Goal: Transaction & Acquisition: Book appointment/travel/reservation

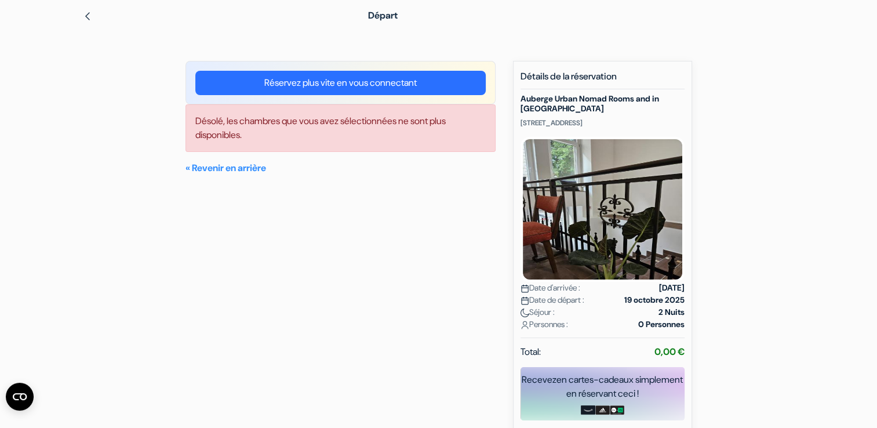
scroll to position [82, 0]
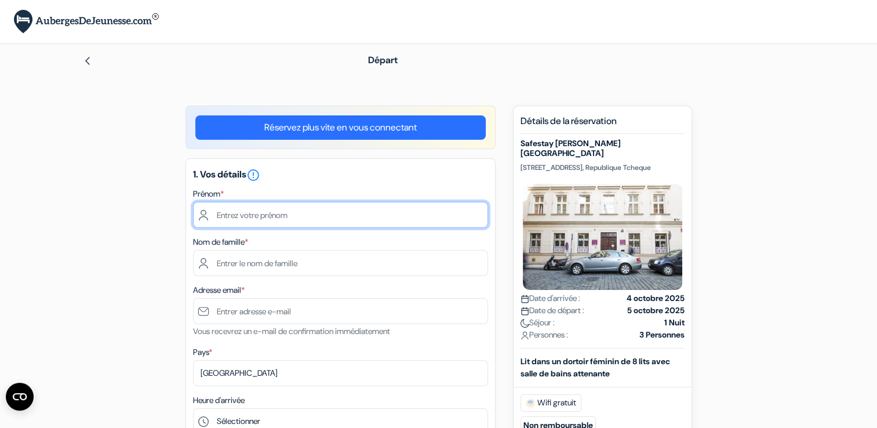
click at [274, 213] on input "text" at bounding box center [340, 215] width 295 height 26
type input "Ombeline"
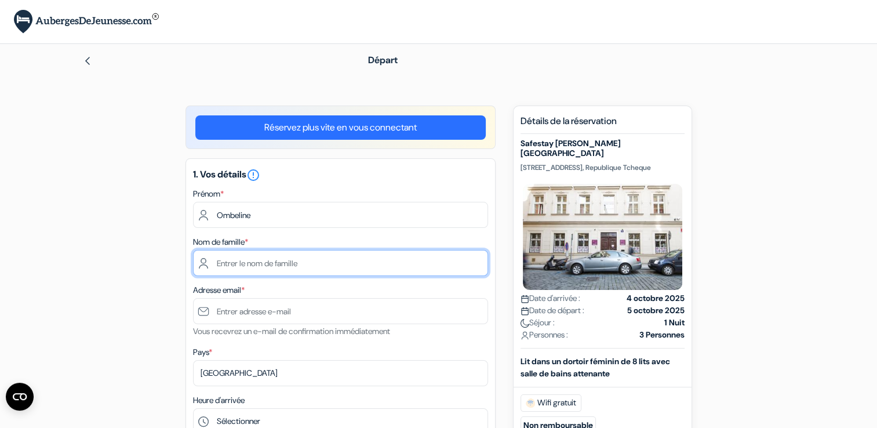
type input "Granger"
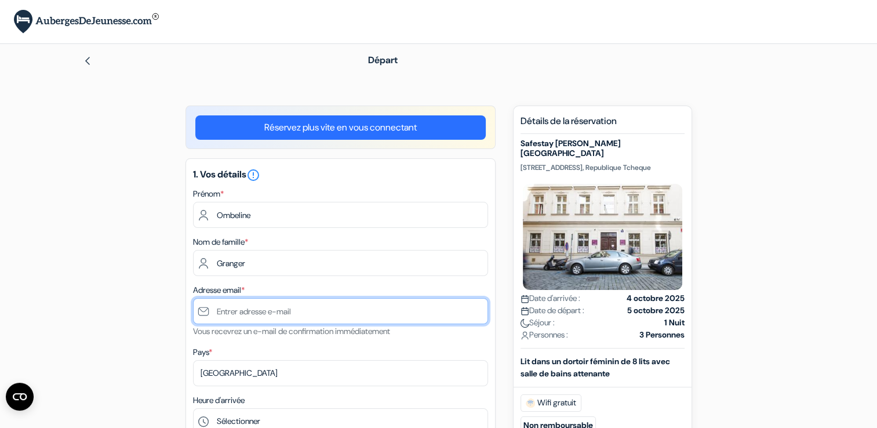
type input "ombeline.granger@gmail.com"
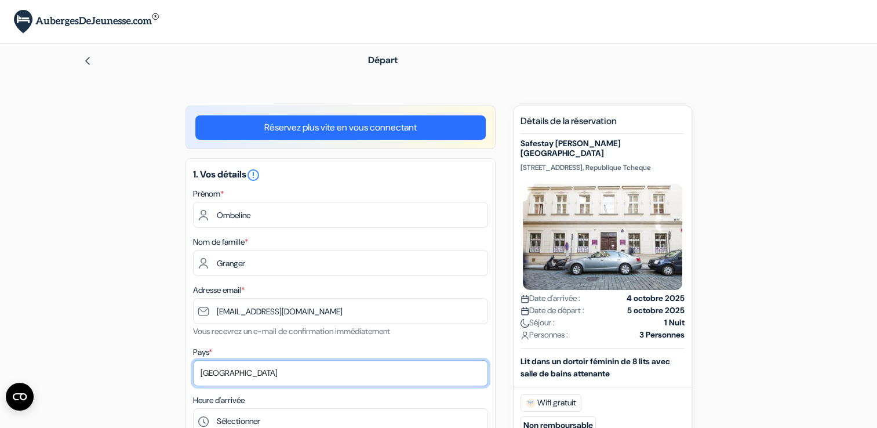
select select "67"
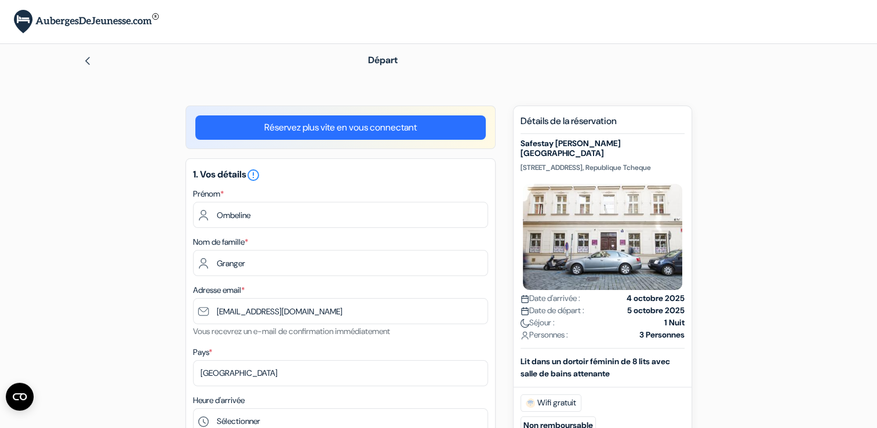
type input "+33768762944"
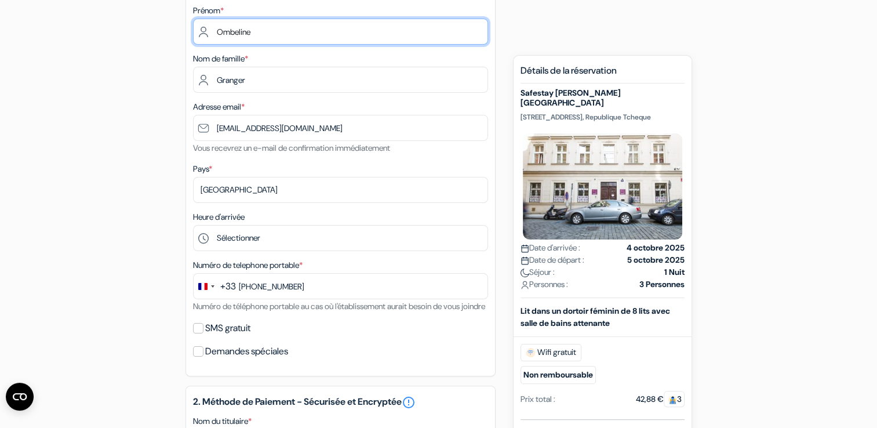
scroll to position [183, 0]
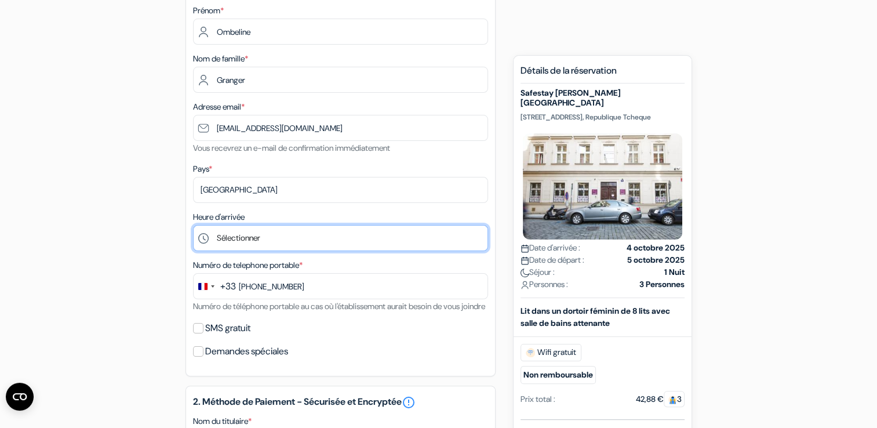
click at [270, 234] on select "Sélectionner 1:00 2:00 3:00 4:00 5:00 6:00 7:00 8:00 9:00 10:00 11:00 12:00 13:…" at bounding box center [340, 238] width 295 height 26
select select "8"
click at [193, 225] on select "Sélectionner 1:00 2:00 3:00 4:00 5:00 6:00 7:00 8:00 9:00 10:00 11:00 12:00 13:…" at bounding box center [340, 238] width 295 height 26
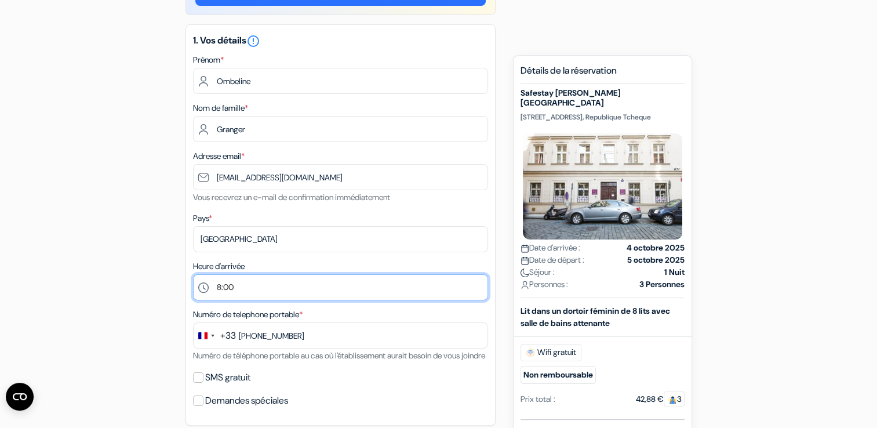
scroll to position [210, 0]
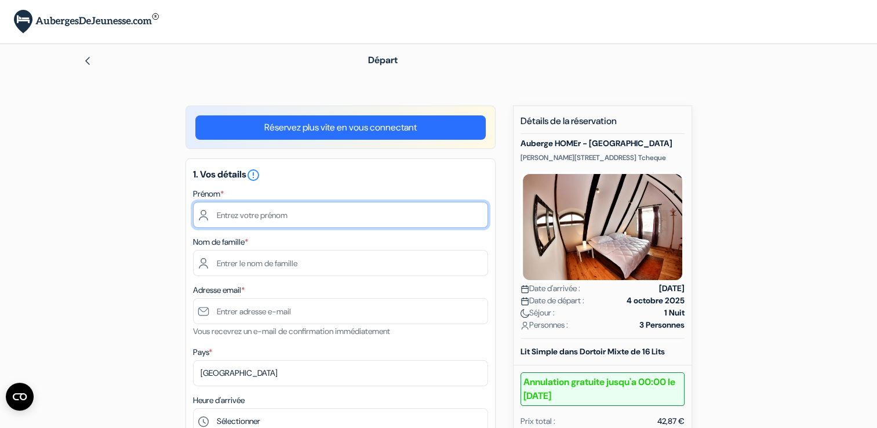
click at [381, 215] on input "text" at bounding box center [340, 215] width 295 height 26
type input "Ombeline"
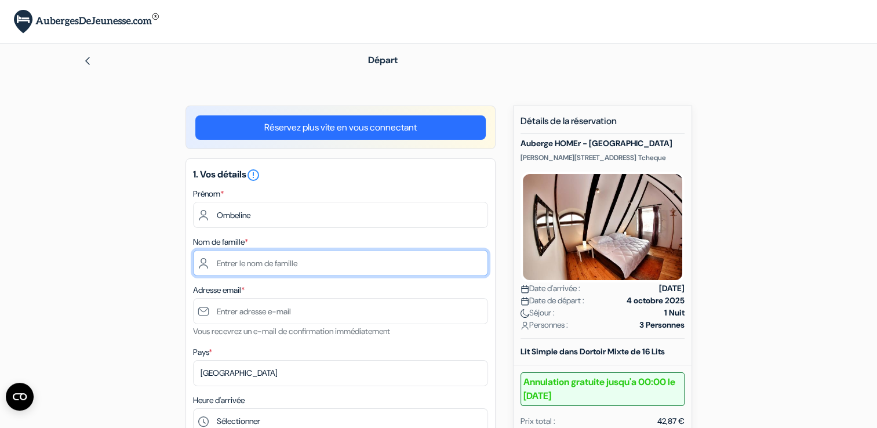
type input "Granger"
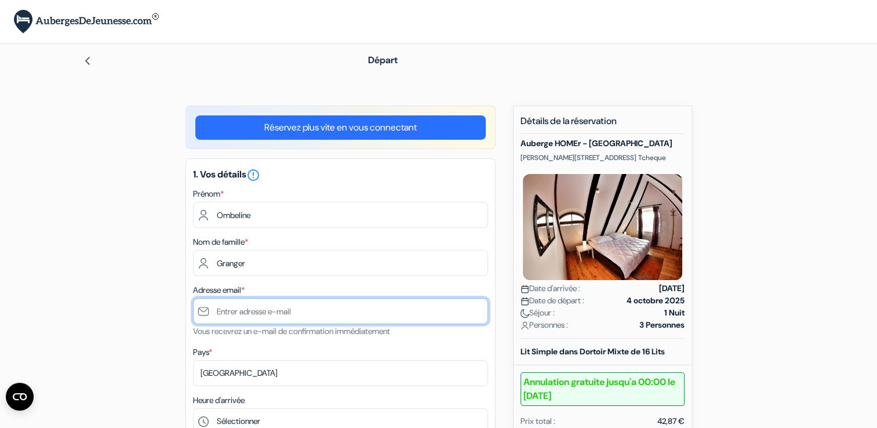
type input "ombeline.granger@gmail.com"
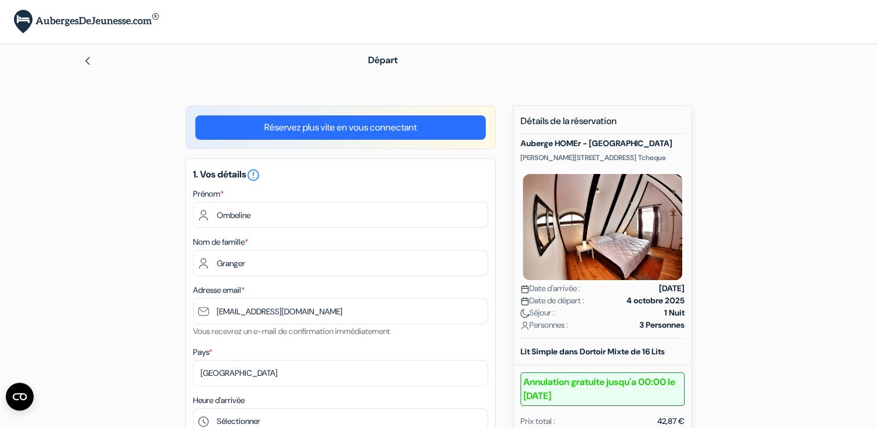
type input "+33768762944"
select select "2025"
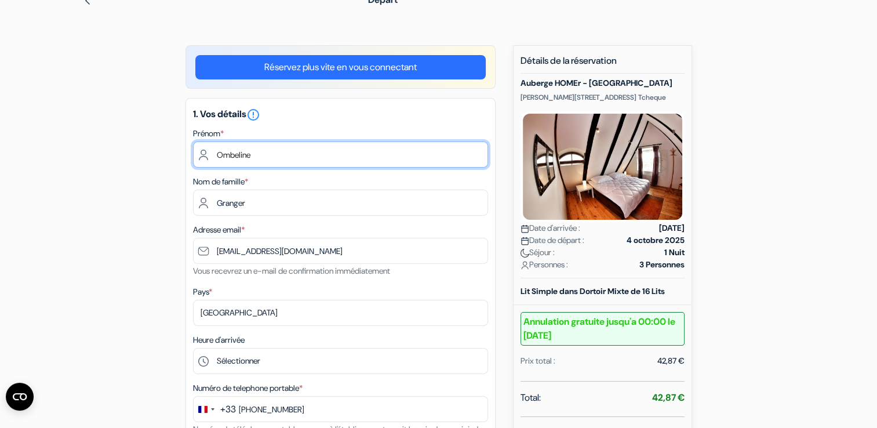
scroll to position [60, 0]
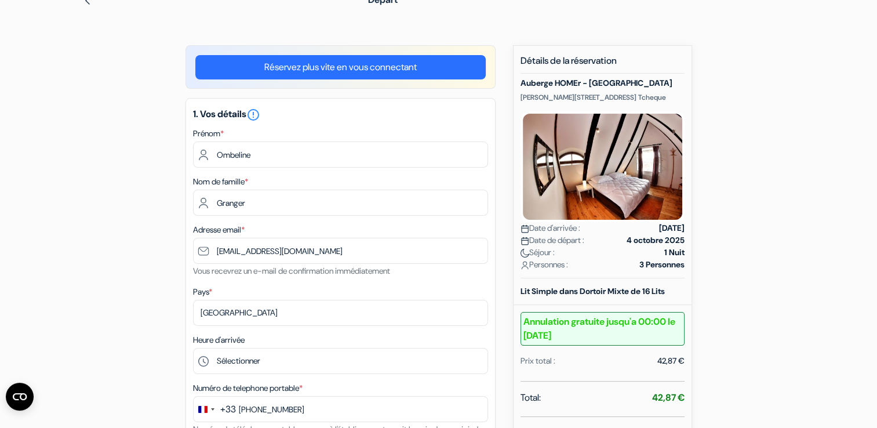
click at [216, 138] on label "Prénom *" at bounding box center [208, 133] width 31 height 12
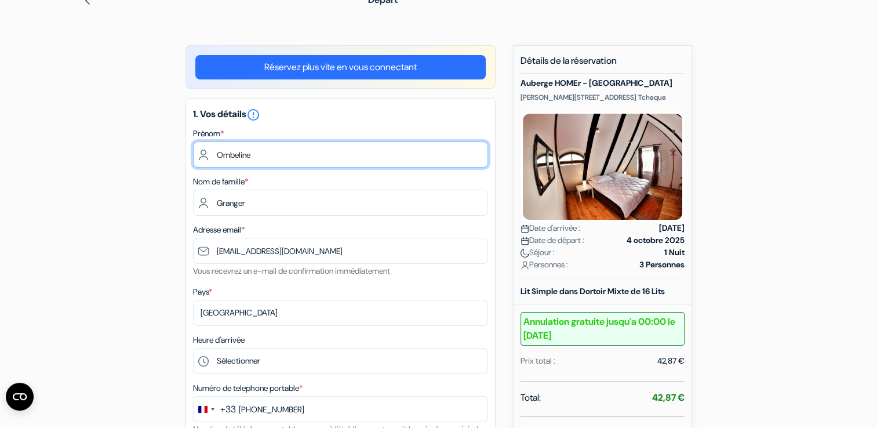
click at [216, 154] on input "Ombeline" at bounding box center [340, 154] width 295 height 26
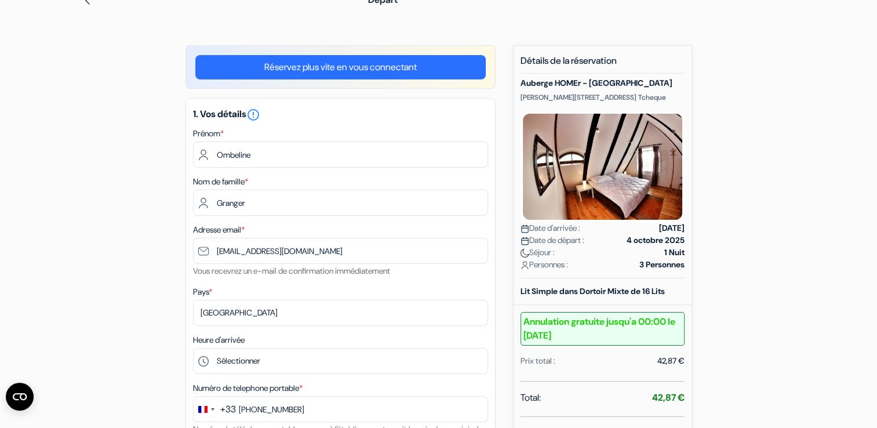
click at [258, 338] on div "Heure d'arrivée Sélectionner 14:00 15:00 16:00 17:00 18:00 19:00 20:00 21:00 22…" at bounding box center [340, 353] width 295 height 41
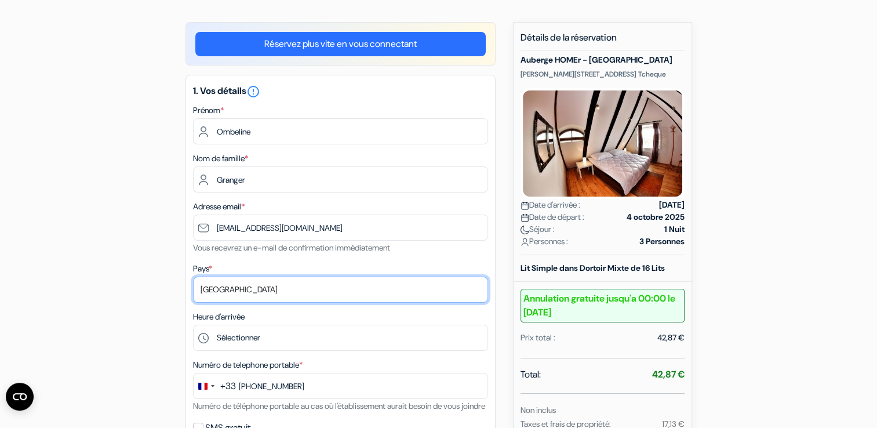
drag, startPoint x: 242, startPoint y: 291, endPoint x: 172, endPoint y: 293, distance: 70.7
select select "fr"
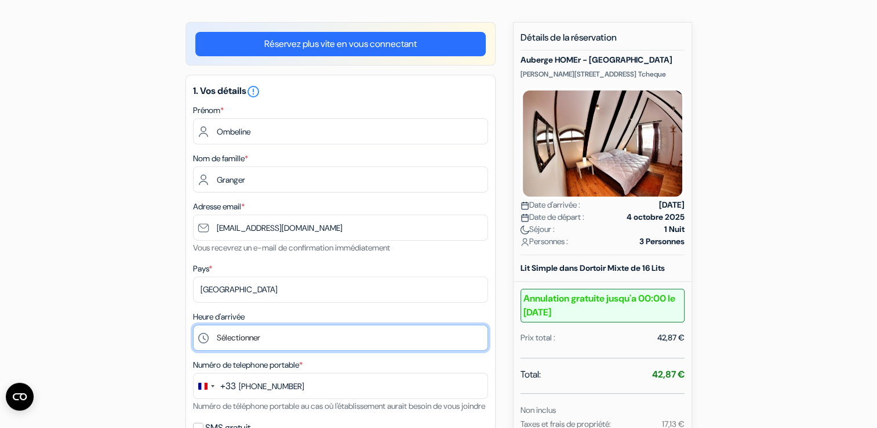
click at [227, 347] on select "Sélectionner 14:00 15:00 16:00 17:00 18:00 19:00 20:00 21:00 22:00 23:00 0:00" at bounding box center [340, 337] width 295 height 26
select select "14"
click at [193, 325] on select "Sélectionner 14:00 15:00 16:00 17:00 18:00 19:00 20:00 21:00 22:00 23:00 0:00" at bounding box center [340, 337] width 295 height 26
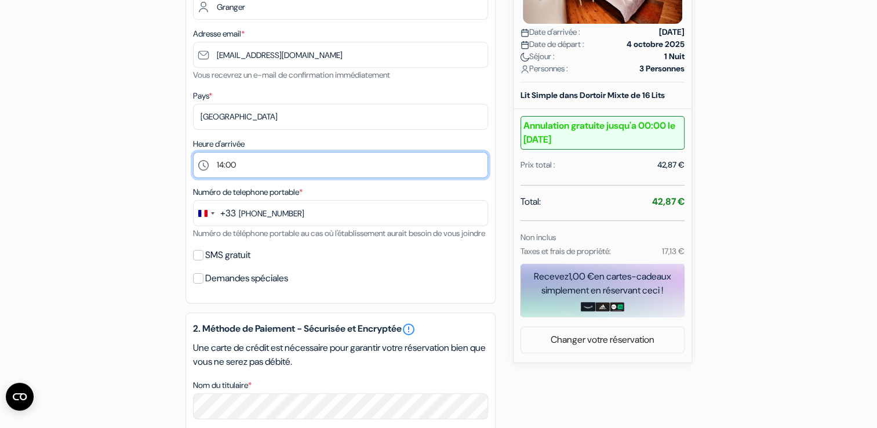
scroll to position [257, 0]
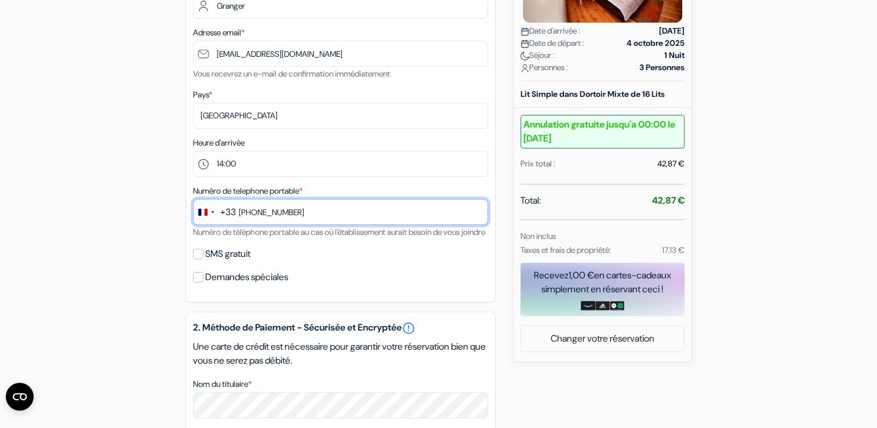
click at [252, 214] on input "+33768762944" at bounding box center [340, 212] width 295 height 26
type input "768762944"
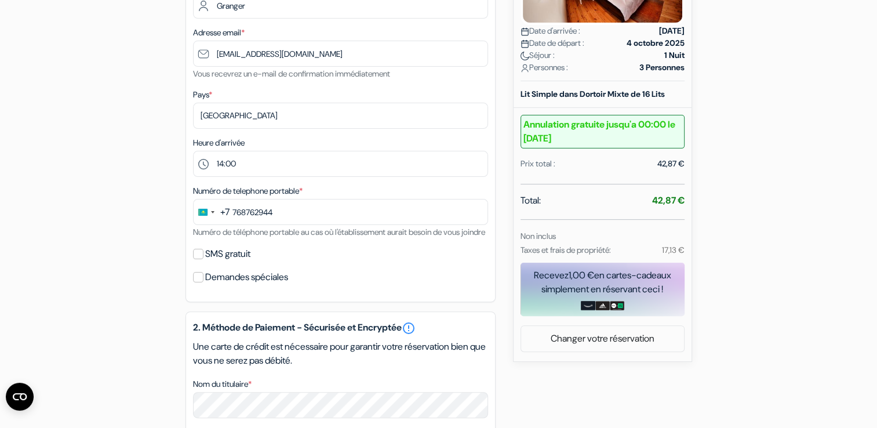
click at [221, 215] on div "+7" at bounding box center [224, 212] width 9 height 14
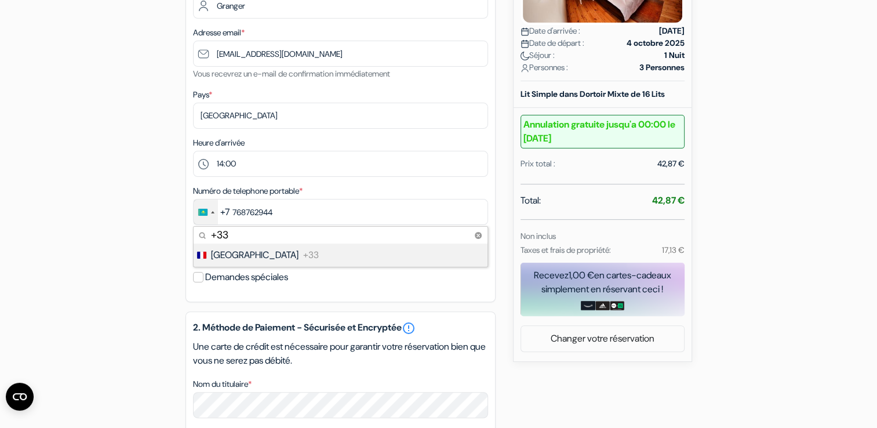
type input "+33"
click at [236, 257] on span "France" at bounding box center [254, 255] width 87 height 14
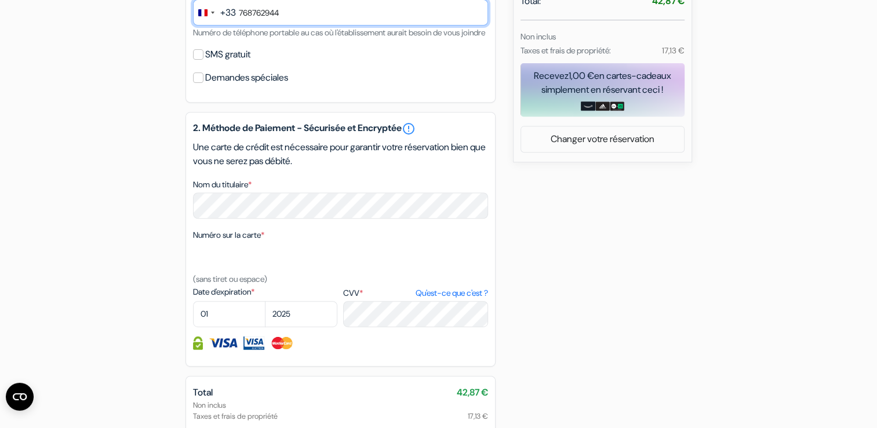
scroll to position [456, 0]
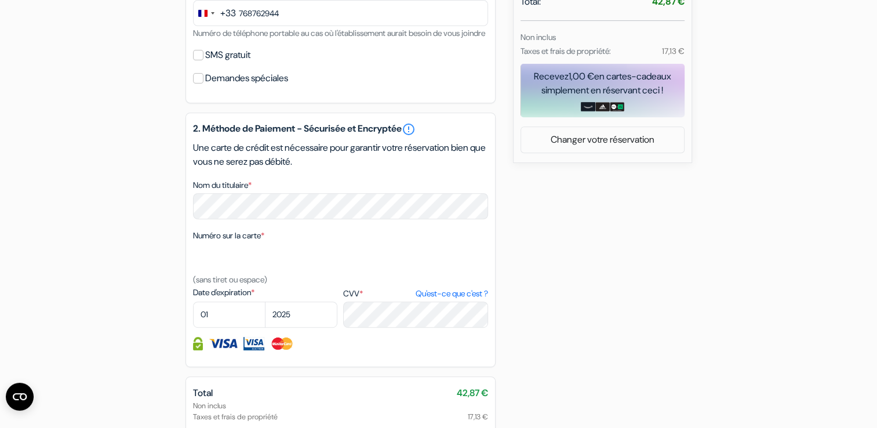
click at [373, 246] on div "Numéro sur la carte * (sans tiret ou espace)" at bounding box center [340, 257] width 295 height 58
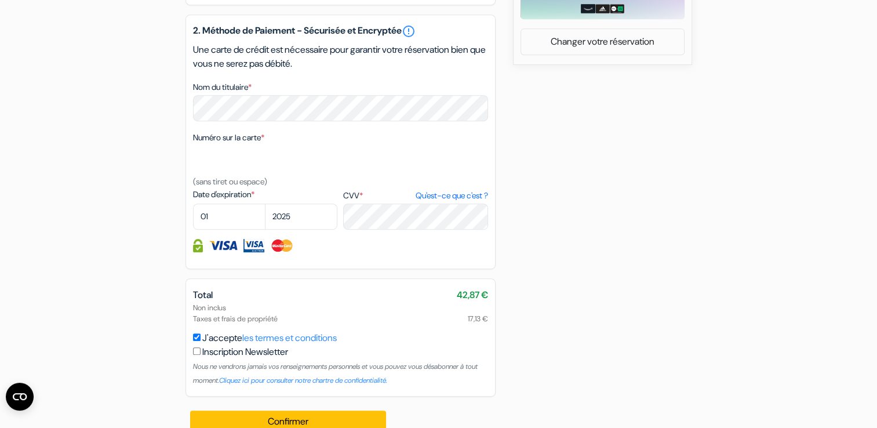
scroll to position [555, 0]
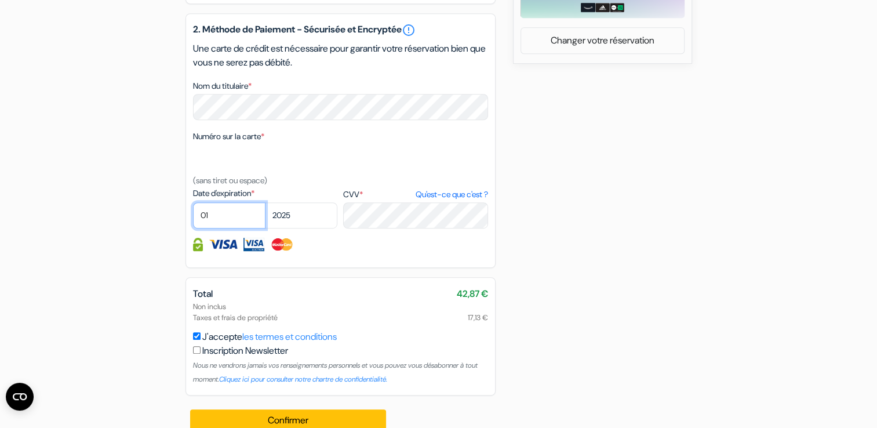
click at [223, 228] on select "01 02 03 04 05 06 07 08 09 10 11 12" at bounding box center [229, 215] width 72 height 26
select select "04"
click at [289, 228] on select "2025 2026 2027 2028 2029 2030 2031 2032 2033 2034 2035 2036 2037 2038 2039 2040…" at bounding box center [301, 215] width 72 height 26
select select "2028"
click at [265, 217] on select "2025 2026 2027 2028 2029 2030 2031 2032 2033 2034 2035 2036 2037 2038 2039 2040…" at bounding box center [301, 215] width 72 height 26
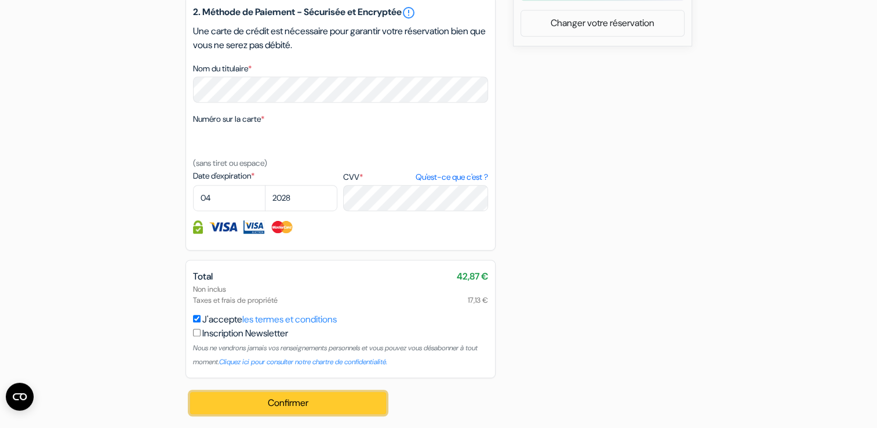
click at [361, 407] on button "Confirmer Loading..." at bounding box center [288, 403] width 196 height 22
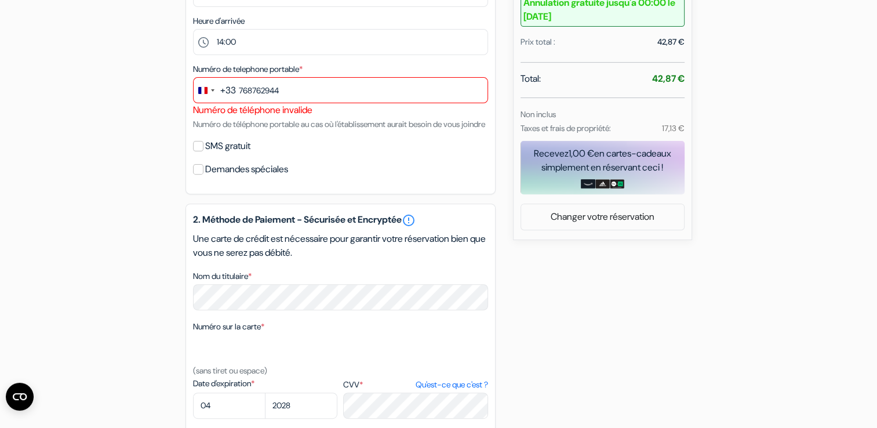
scroll to position [378, 0]
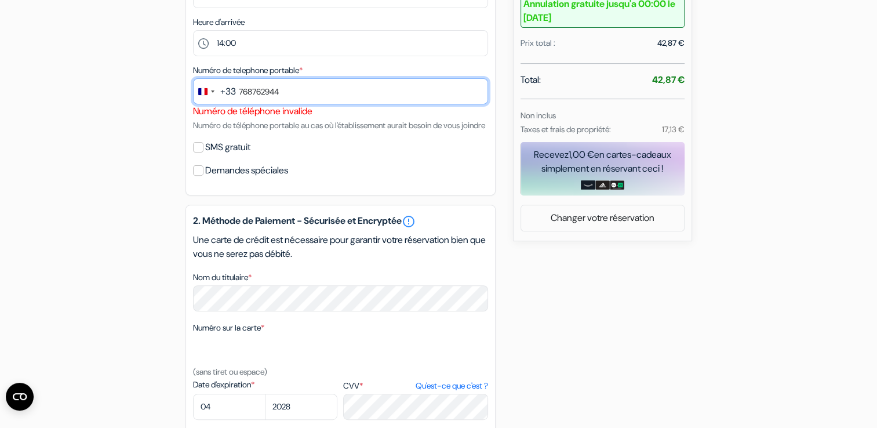
click at [293, 94] on input "768762944" at bounding box center [340, 91] width 295 height 26
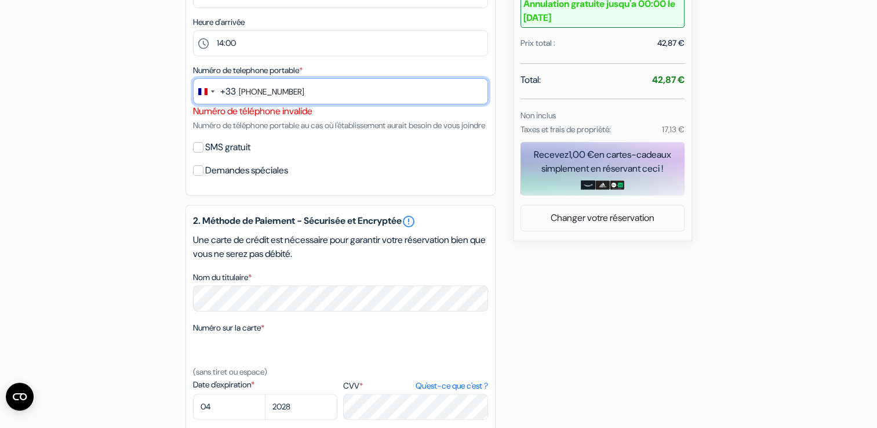
click at [251, 89] on input "+33768762944" at bounding box center [340, 91] width 295 height 26
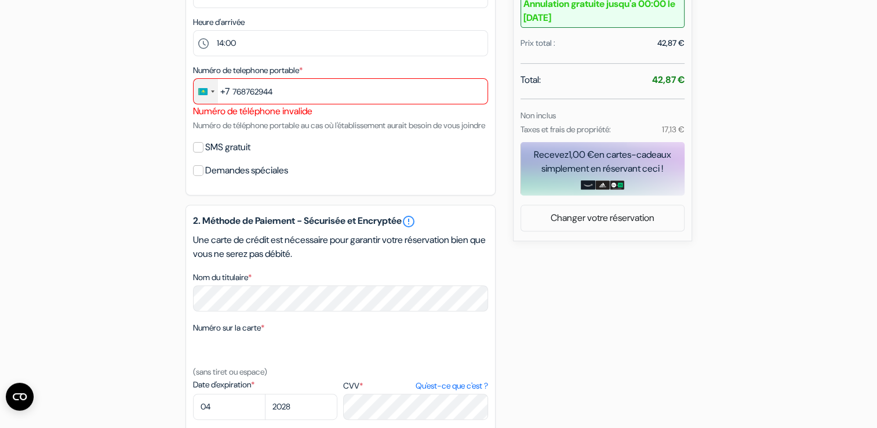
click at [203, 92] on div "Change country, selected Kazakhstan (+7)" at bounding box center [202, 91] width 9 height 7
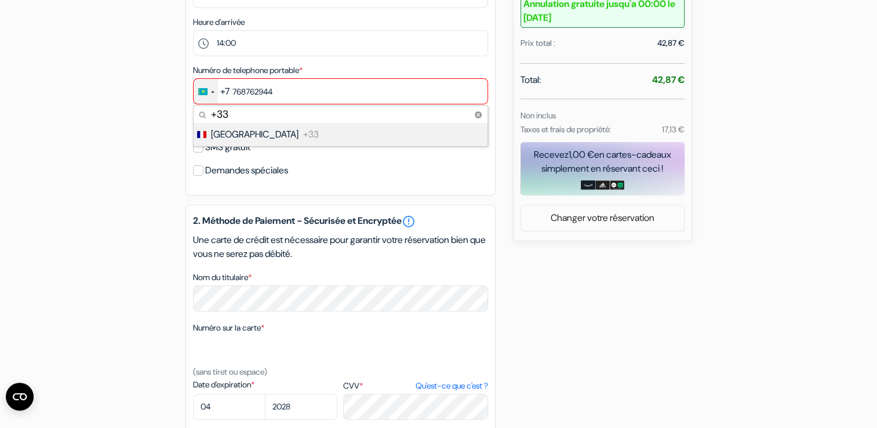
click at [229, 134] on span "France" at bounding box center [254, 134] width 87 height 14
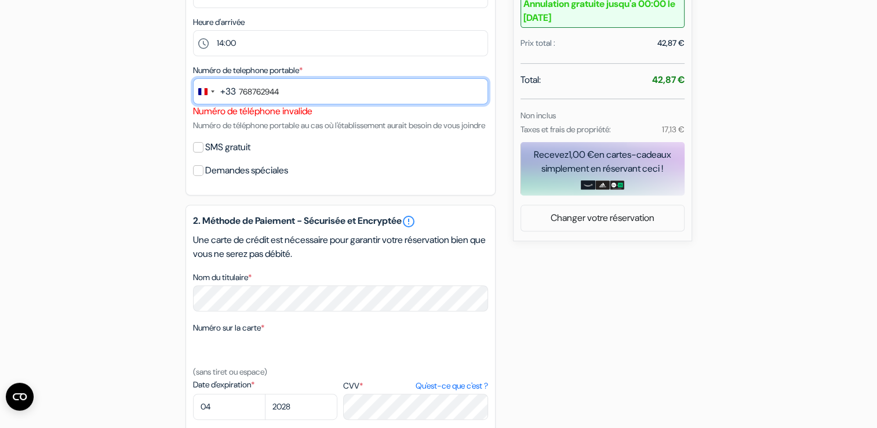
click at [345, 87] on input "768762944" at bounding box center [340, 91] width 295 height 26
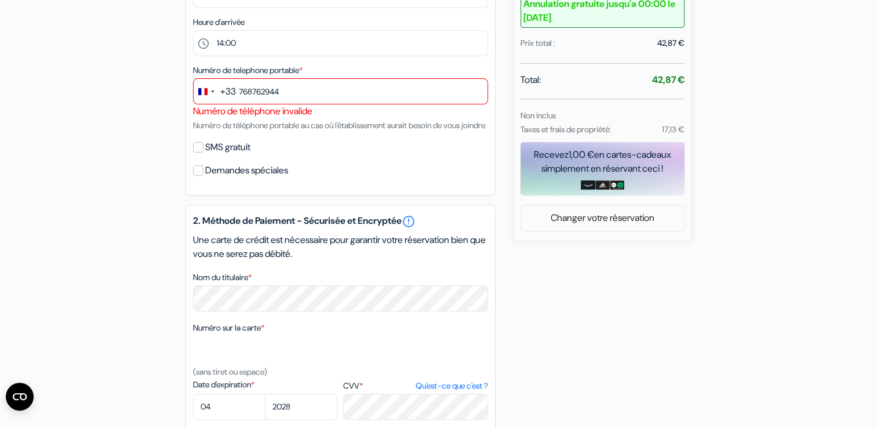
click at [446, 155] on div "SMS gratuit" at bounding box center [340, 147] width 295 height 16
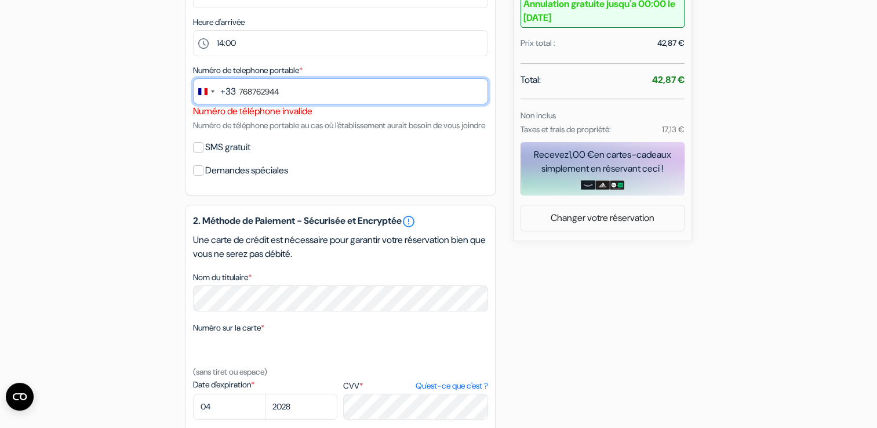
click at [325, 92] on input "768762944" at bounding box center [340, 91] width 295 height 26
type input "7"
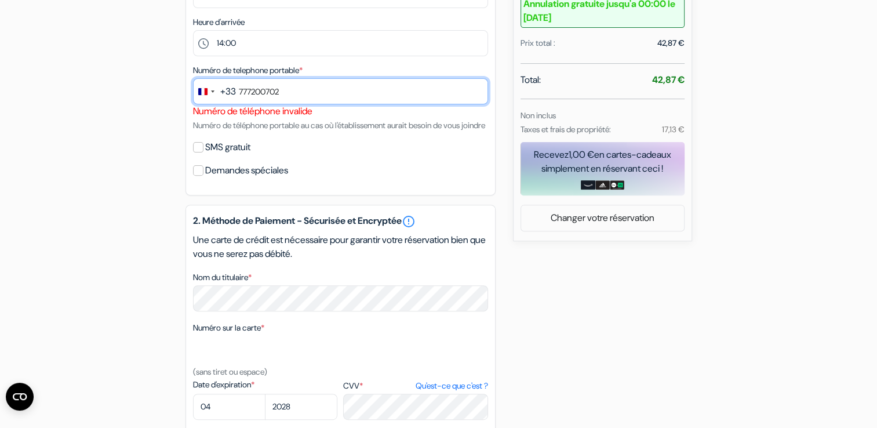
click at [243, 95] on input "777200702" at bounding box center [340, 91] width 295 height 26
click at [256, 92] on input "7 77200702" at bounding box center [340, 91] width 295 height 26
click at [264, 93] on input "7 77 200702" at bounding box center [340, 91] width 295 height 26
click at [275, 92] on input "7 77 20 0702" at bounding box center [340, 91] width 295 height 26
click at [310, 94] on input "7 77 20 07 02" at bounding box center [340, 91] width 295 height 26
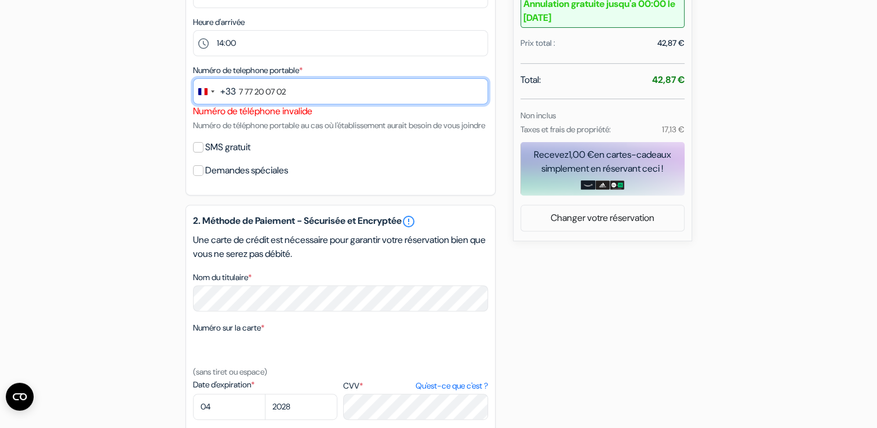
click at [238, 93] on input "7 77 20 07 02" at bounding box center [340, 91] width 295 height 26
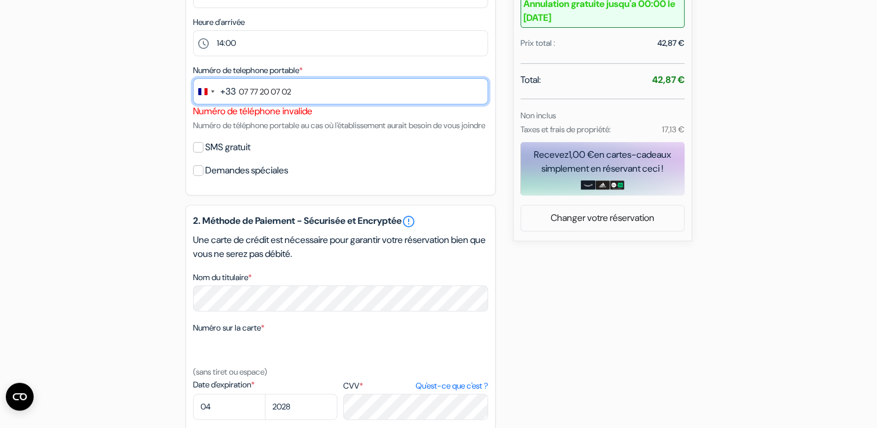
click at [286, 93] on input "07 77 20 07 02" at bounding box center [340, 91] width 295 height 26
type input "0777200702"
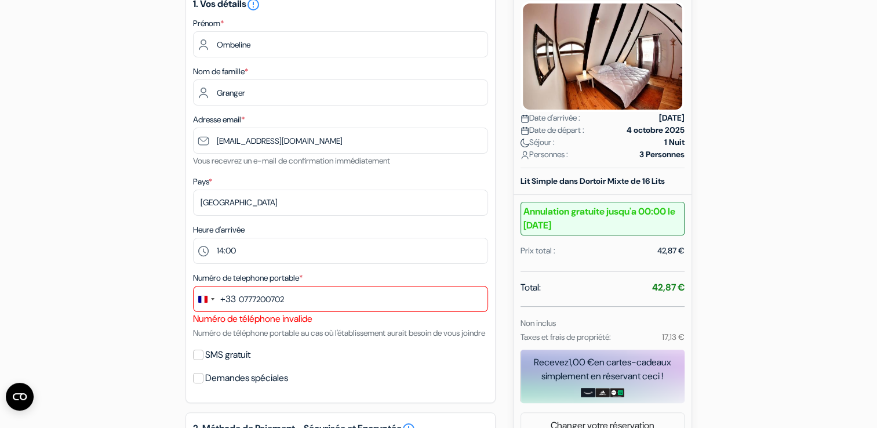
scroll to position [170, 0]
click at [199, 360] on input "SMS gratuit" at bounding box center [198, 355] width 10 height 10
checkbox input "true"
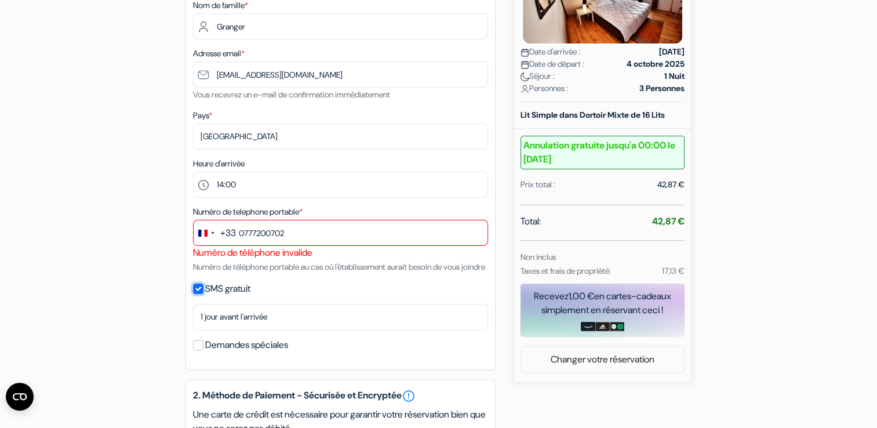
scroll to position [237, 0]
click at [198, 349] on input "Demandes spéciales" at bounding box center [198, 344] width 10 height 10
checkbox input "true"
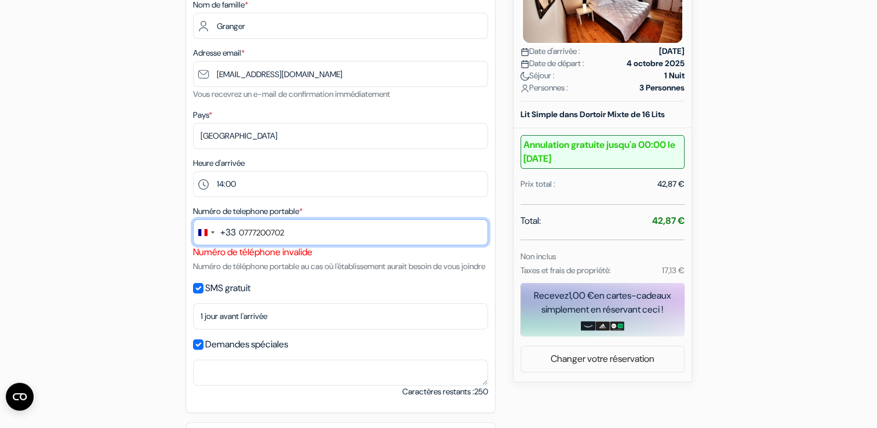
click at [246, 232] on input "0777200702" at bounding box center [340, 232] width 295 height 26
type input "777200702"
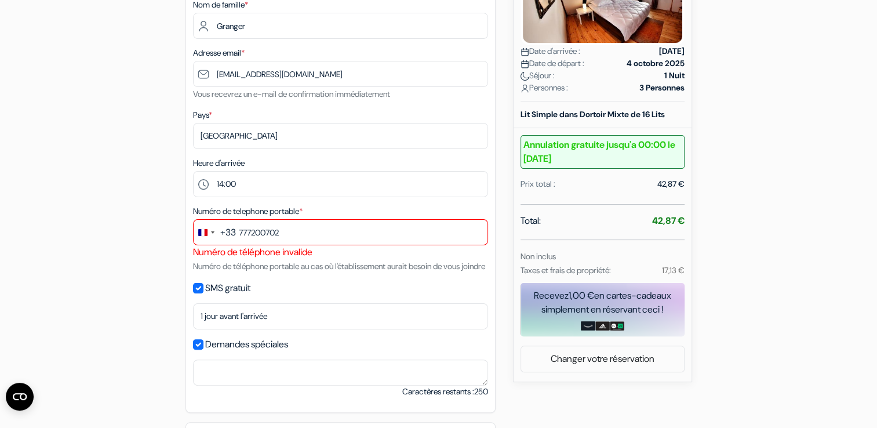
click at [371, 296] on div "SMS gratuit" at bounding box center [340, 288] width 295 height 16
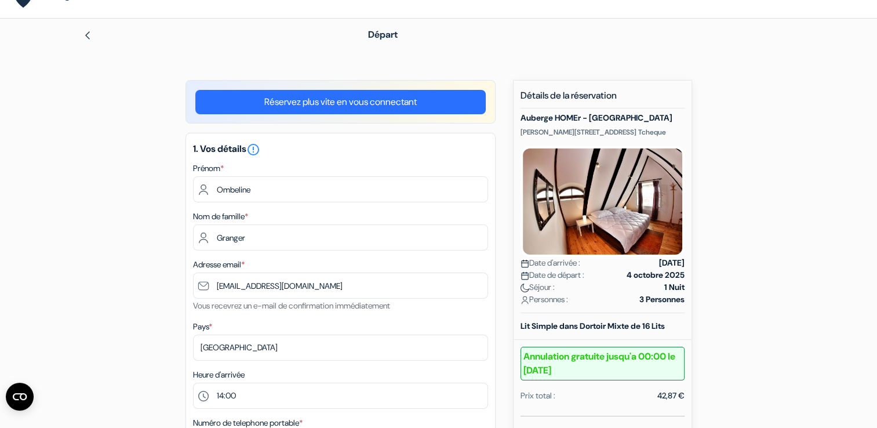
scroll to position [28, 0]
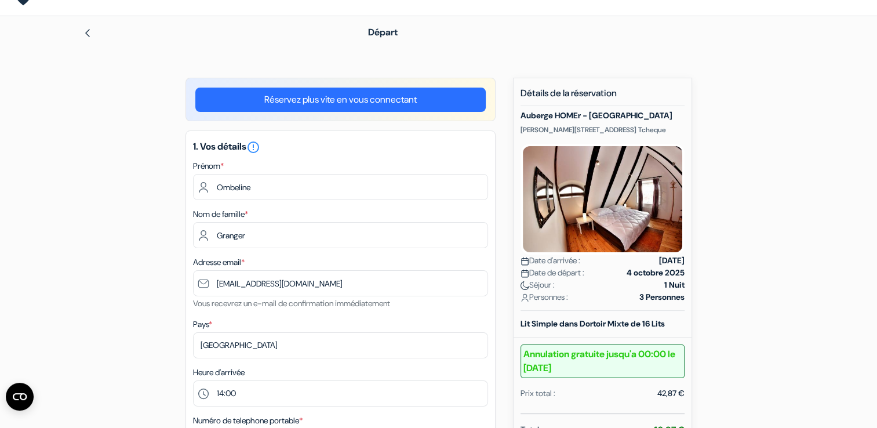
click at [324, 103] on link "Réservez plus vite en vous connectant" at bounding box center [340, 99] width 290 height 24
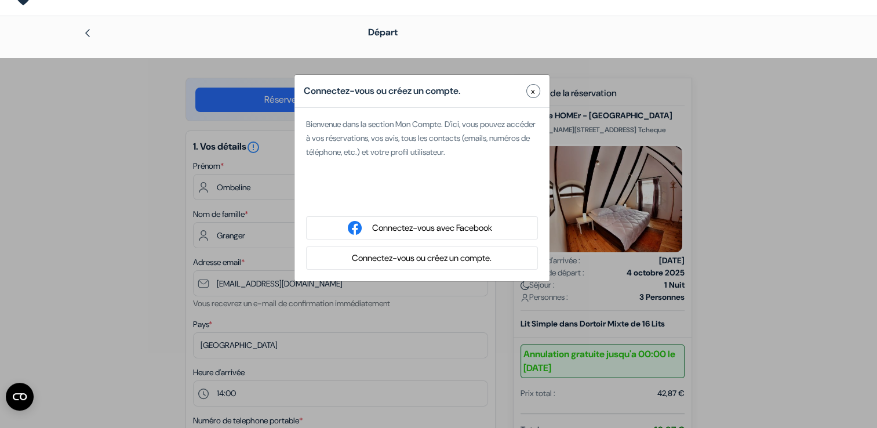
type input "GRANGER"
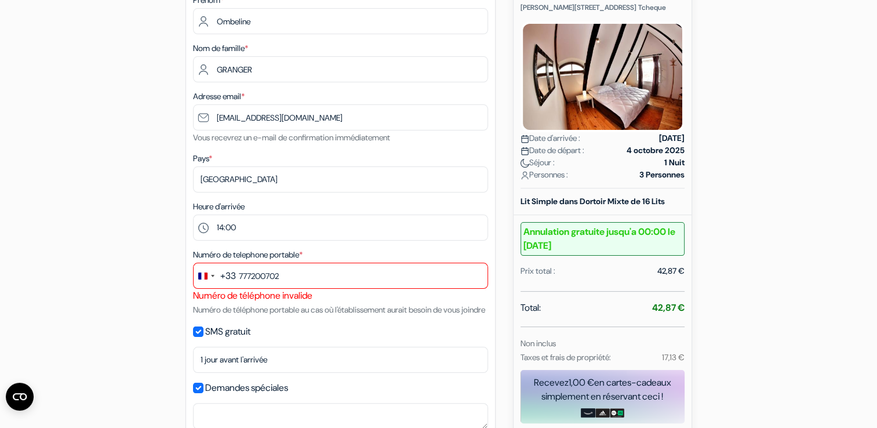
scroll to position [173, 0]
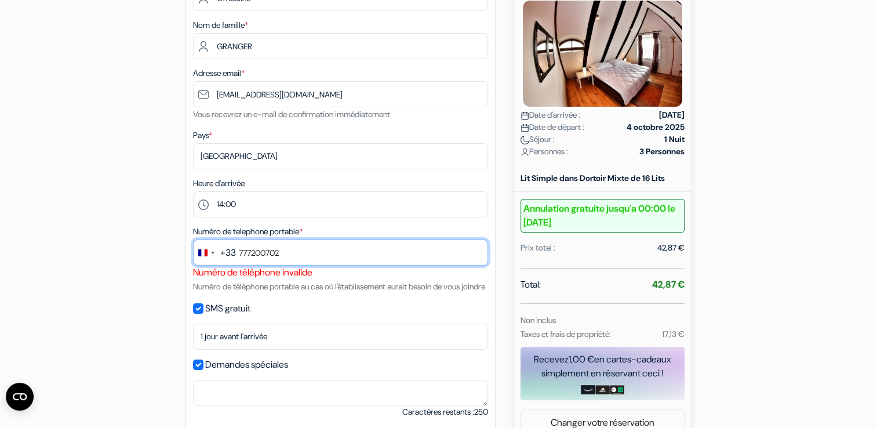
drag, startPoint x: 322, startPoint y: 253, endPoint x: 192, endPoint y: 273, distance: 131.3
click at [193, 273] on div "Numéro de telephone portable * +33 +33 1 result found No results found France +…" at bounding box center [340, 258] width 295 height 69
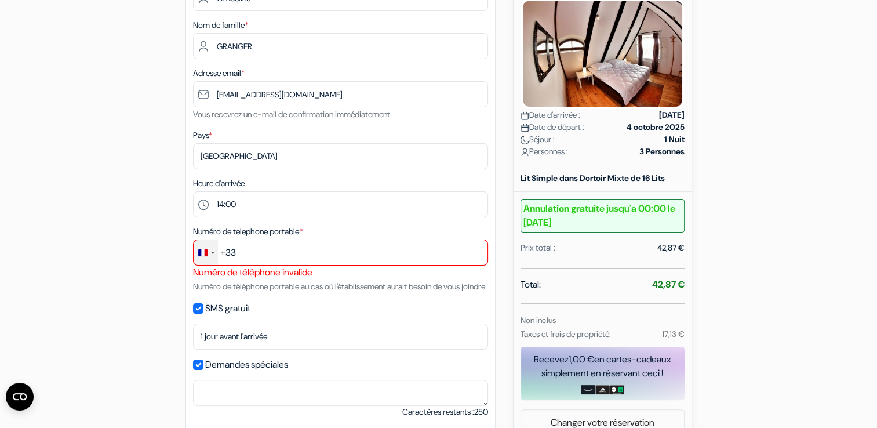
click at [205, 248] on div "Change country, selected France (+33)" at bounding box center [206, 252] width 24 height 25
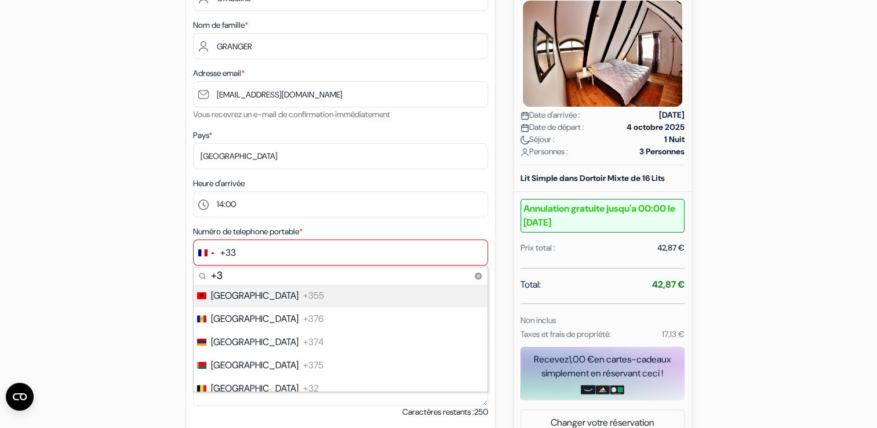
type input "+"
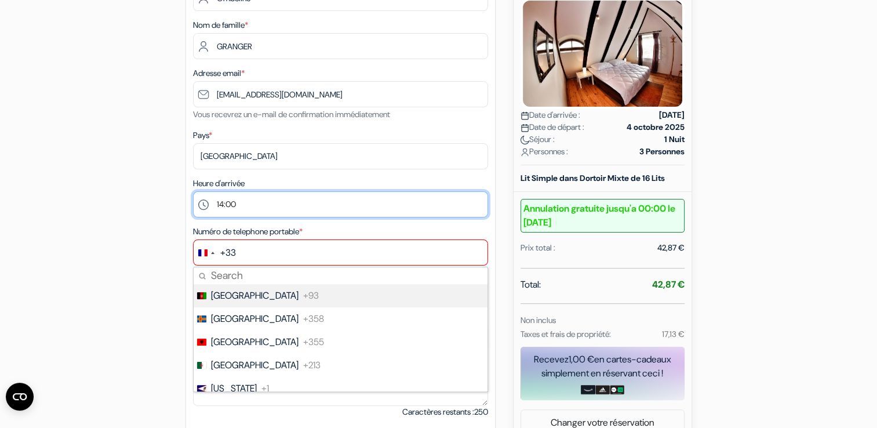
click at [377, 213] on select "Sélectionner 14:00 15:00 16:00 17:00 18:00 19:00 20:00 21:00 22:00 23:00 0:00" at bounding box center [340, 204] width 295 height 26
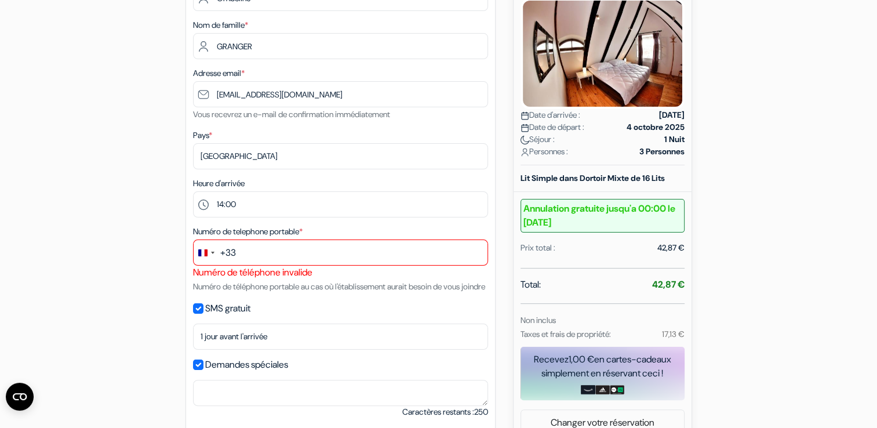
click at [386, 181] on div "Heure d'arrivée Sélectionner 14:00 15:00 16:00 17:00 18:00 19:00 20:00 21:00 22…" at bounding box center [340, 196] width 295 height 41
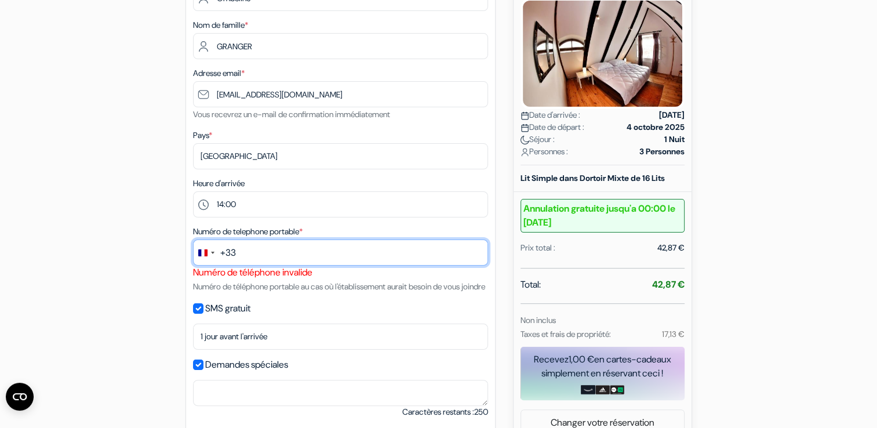
click at [273, 265] on input "text" at bounding box center [340, 252] width 295 height 26
click at [249, 256] on input "+33768762944" at bounding box center [340, 252] width 295 height 26
type input "768762944"
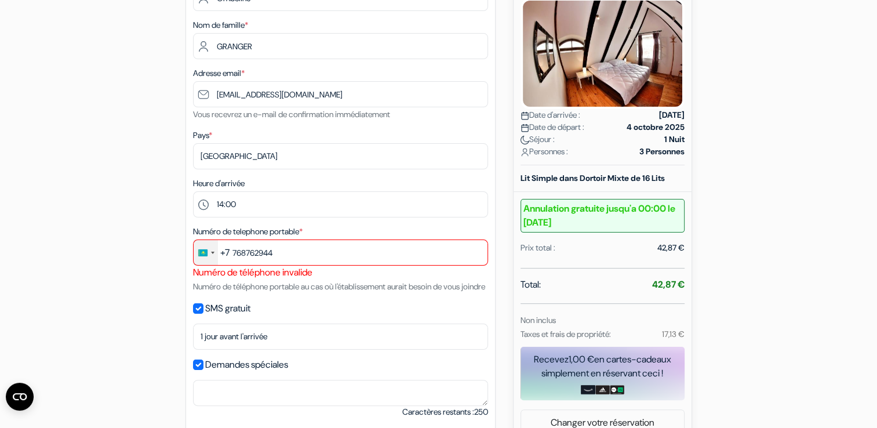
click at [205, 261] on div "Change country, selected Kazakhstan (+7)" at bounding box center [206, 252] width 24 height 25
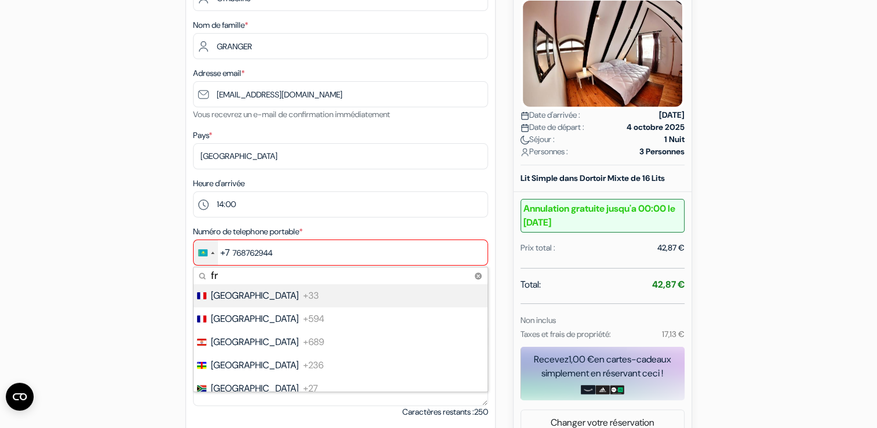
type input "fr"
click at [243, 299] on li "France +33" at bounding box center [339, 295] width 295 height 23
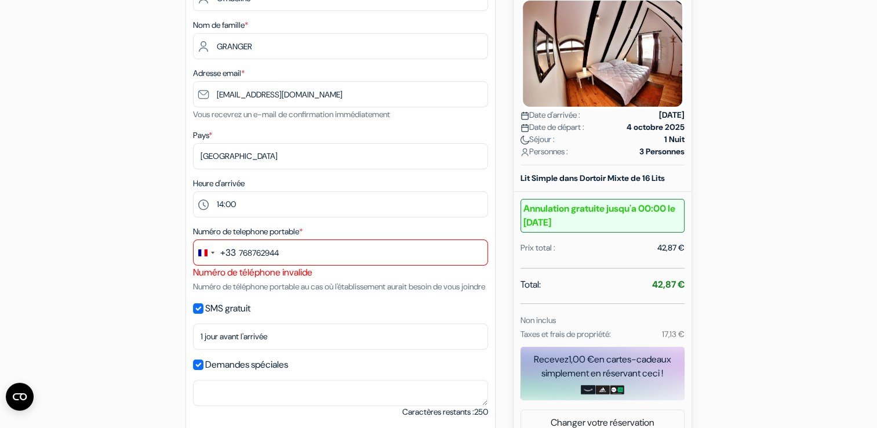
click at [312, 293] on div "Numéro de telephone portable * +33 fr 5 results found No results found France +…" at bounding box center [340, 258] width 295 height 69
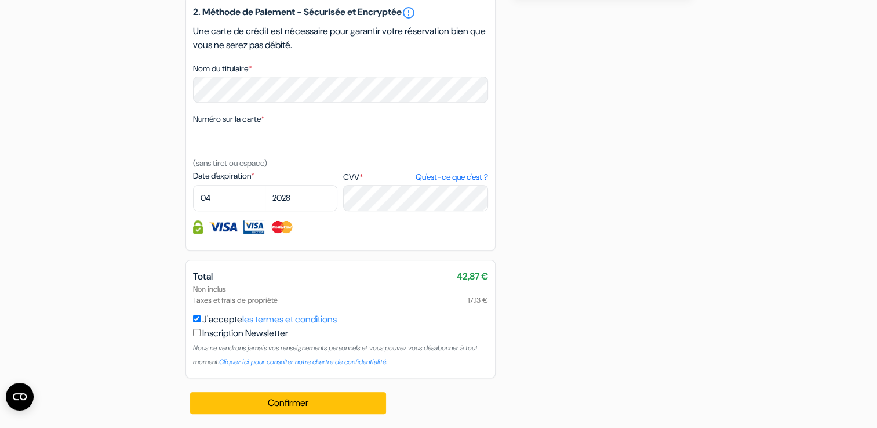
scroll to position [624, 0]
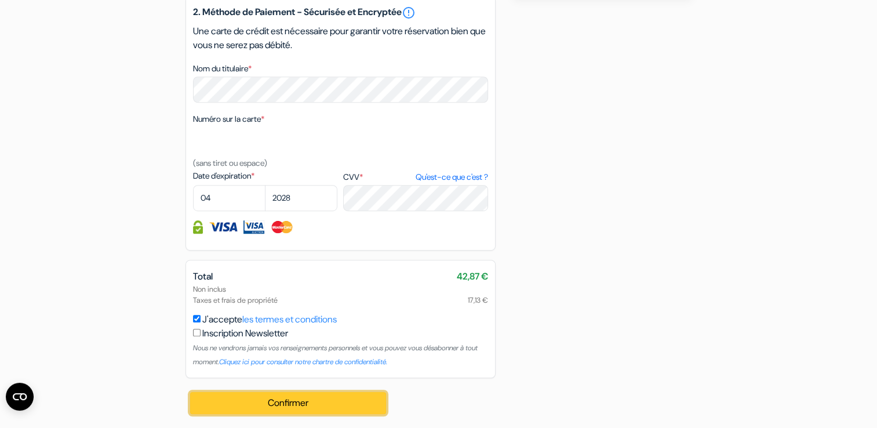
click at [333, 411] on button "Confirmer Loading..." at bounding box center [288, 403] width 196 height 22
click at [309, 412] on button "Confirmer Loading..." at bounding box center [288, 403] width 196 height 22
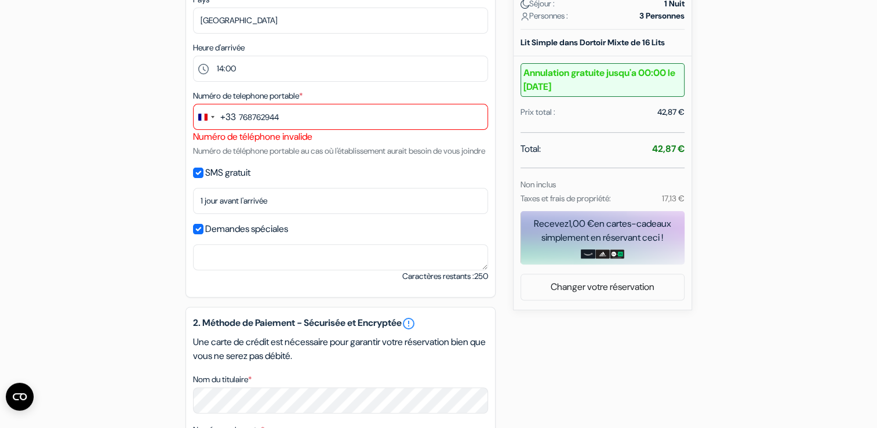
scroll to position [0, 0]
